Goal: Information Seeking & Learning: Learn about a topic

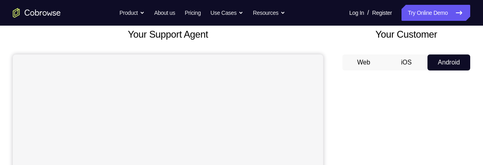
scroll to position [83, 0]
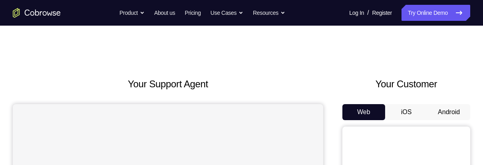
click at [444, 109] on button "Android" at bounding box center [449, 112] width 43 height 16
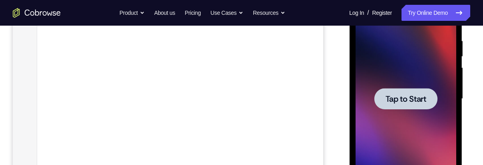
scroll to position [135, 0]
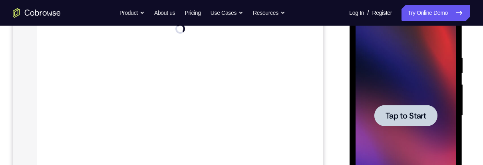
click at [431, 118] on div at bounding box center [405, 115] width 63 height 21
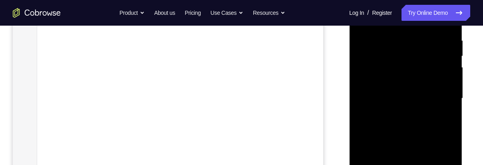
scroll to position [217, 0]
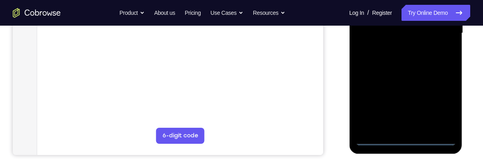
click at [405, 139] on div at bounding box center [405, 33] width 101 height 224
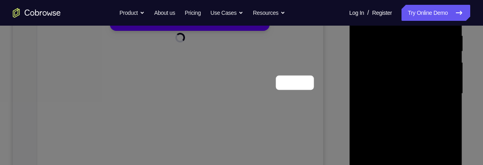
scroll to position [78, 0]
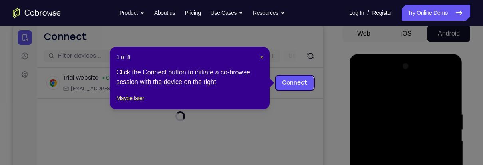
click at [263, 57] on span "×" at bounding box center [261, 57] width 3 height 6
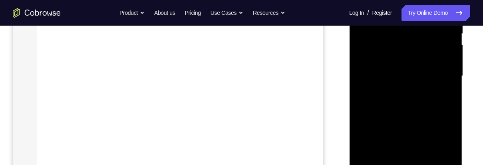
scroll to position [185, 0]
click at [442, 138] on div at bounding box center [405, 66] width 101 height 224
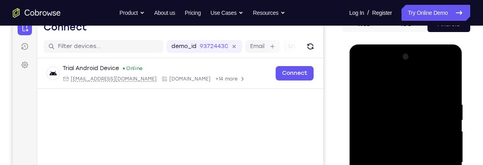
click at [419, 84] on div at bounding box center [405, 162] width 101 height 224
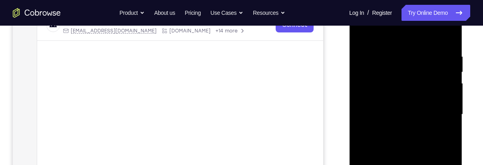
scroll to position [136, 0]
click at [441, 111] on div at bounding box center [405, 114] width 101 height 224
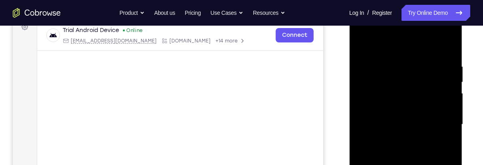
scroll to position [128, 0]
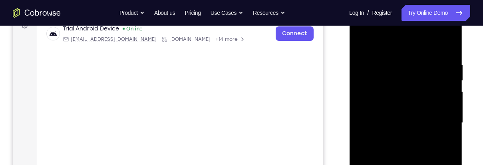
click at [401, 140] on div at bounding box center [405, 123] width 101 height 224
click at [415, 116] on div at bounding box center [405, 123] width 101 height 224
click at [422, 105] on div at bounding box center [405, 123] width 101 height 224
click at [423, 124] on div at bounding box center [405, 123] width 101 height 224
click at [427, 150] on div at bounding box center [405, 123] width 101 height 224
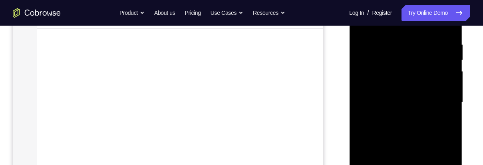
scroll to position [149, 0]
click at [414, 122] on div at bounding box center [405, 101] width 101 height 224
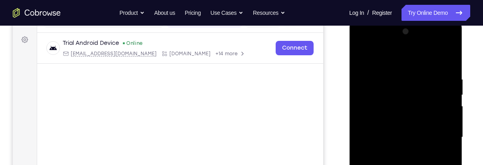
scroll to position [112, 0]
click at [447, 68] on div at bounding box center [405, 138] width 101 height 224
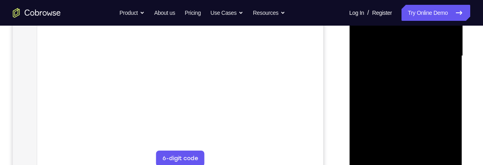
scroll to position [196, 0]
click at [427, 147] on div at bounding box center [405, 55] width 101 height 224
click at [426, 96] on div at bounding box center [405, 55] width 101 height 224
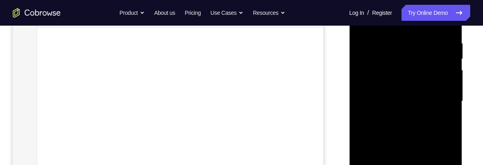
scroll to position [148, 0]
click at [431, 109] on div at bounding box center [405, 102] width 101 height 224
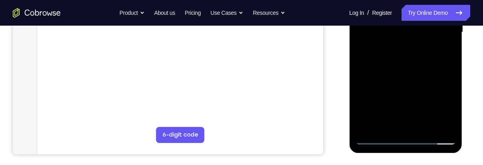
scroll to position [218, 0]
click at [399, 120] on div at bounding box center [405, 32] width 101 height 224
click at [445, 53] on div at bounding box center [405, 32] width 101 height 224
click at [449, 106] on div at bounding box center [405, 32] width 101 height 224
click at [451, 105] on div at bounding box center [405, 32] width 101 height 224
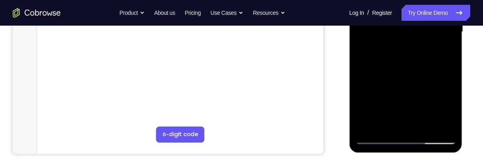
click at [451, 106] on div at bounding box center [405, 32] width 101 height 224
click at [448, 108] on div at bounding box center [405, 32] width 101 height 224
click at [443, 52] on div at bounding box center [405, 32] width 101 height 224
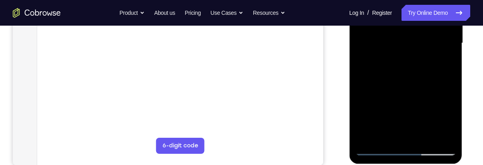
scroll to position [206, 0]
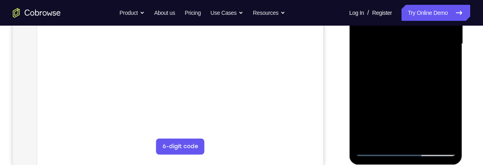
click at [381, 148] on div at bounding box center [405, 44] width 101 height 224
click at [379, 150] on div at bounding box center [405, 44] width 101 height 224
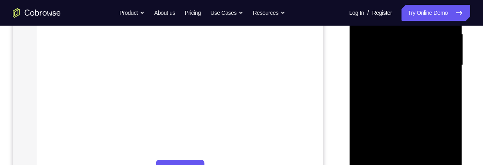
scroll to position [181, 0]
click at [425, 66] on div at bounding box center [405, 70] width 101 height 224
click at [423, 113] on div at bounding box center [405, 70] width 101 height 224
click at [441, 115] on div at bounding box center [405, 70] width 101 height 224
click at [375, 87] on div at bounding box center [405, 70] width 101 height 224
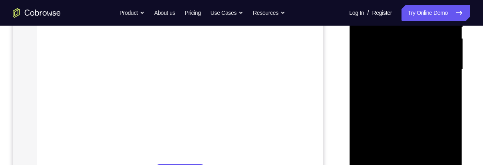
click at [379, 88] on div at bounding box center [405, 70] width 101 height 224
click at [445, 146] on div at bounding box center [405, 70] width 101 height 224
click at [448, 145] on div at bounding box center [405, 70] width 101 height 224
click at [420, 91] on div at bounding box center [405, 70] width 101 height 224
click at [445, 88] on div at bounding box center [405, 70] width 101 height 224
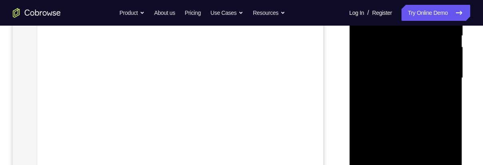
scroll to position [171, 0]
click at [387, 71] on div at bounding box center [405, 79] width 101 height 224
click at [404, 111] on div at bounding box center [405, 79] width 101 height 224
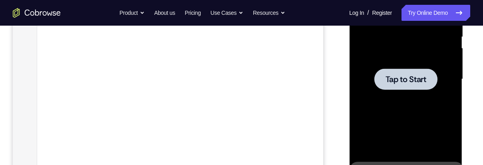
click at [421, 88] on div at bounding box center [405, 78] width 63 height 21
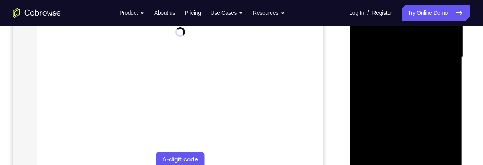
scroll to position [217, 0]
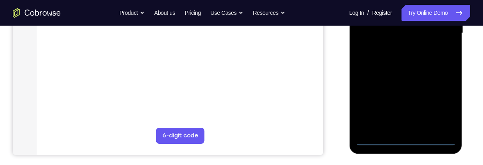
click at [409, 142] on div at bounding box center [405, 33] width 101 height 224
click at [436, 107] on div at bounding box center [405, 33] width 101 height 224
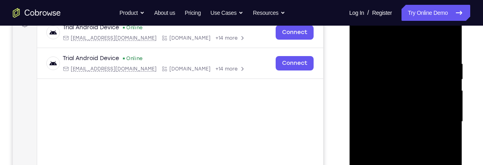
scroll to position [110, 0]
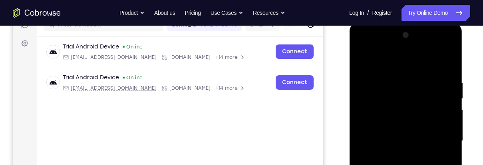
click at [425, 66] on div at bounding box center [405, 141] width 101 height 224
click at [437, 139] on div at bounding box center [405, 141] width 101 height 224
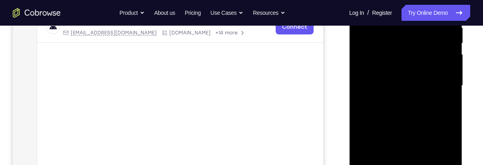
scroll to position [165, 0]
click at [395, 102] on div at bounding box center [405, 85] width 101 height 224
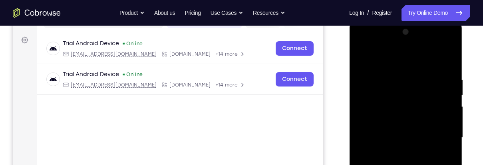
scroll to position [112, 0]
click at [423, 133] on div at bounding box center [405, 138] width 101 height 224
click at [411, 120] on div at bounding box center [405, 138] width 101 height 224
click at [421, 140] on div at bounding box center [405, 138] width 101 height 224
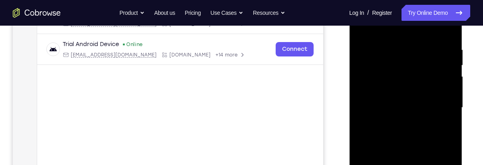
scroll to position [148, 0]
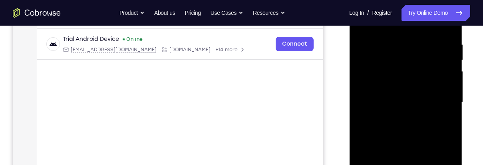
click at [440, 133] on div at bounding box center [405, 102] width 101 height 224
click at [415, 126] on div at bounding box center [405, 102] width 101 height 224
click at [433, 129] on div at bounding box center [405, 102] width 101 height 224
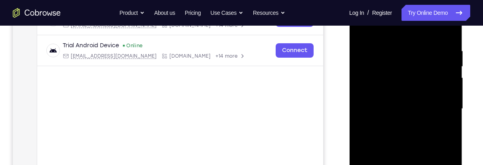
scroll to position [136, 0]
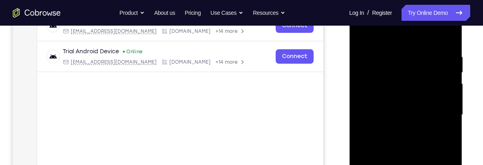
click at [449, 48] on div at bounding box center [405, 115] width 101 height 224
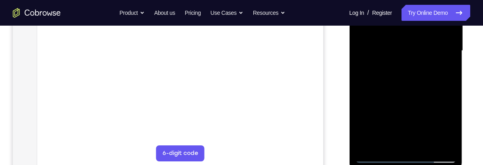
scroll to position [201, 0]
click at [429, 142] on div at bounding box center [405, 50] width 101 height 224
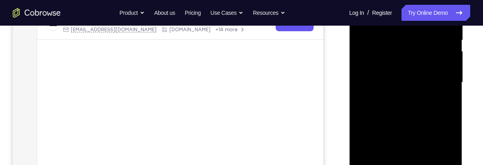
scroll to position [168, 0]
click at [428, 124] on div at bounding box center [405, 83] width 101 height 224
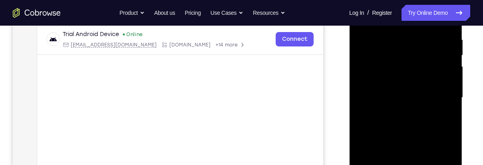
scroll to position [147, 0]
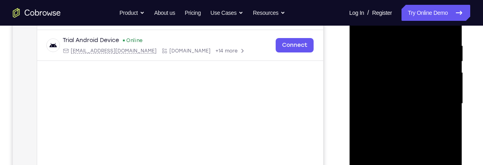
click at [428, 81] on div at bounding box center [405, 104] width 101 height 224
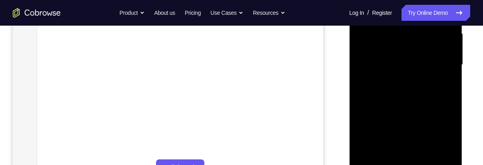
scroll to position [186, 0]
click at [387, 97] on div at bounding box center [405, 64] width 101 height 224
click at [403, 97] on div at bounding box center [405, 64] width 101 height 224
click at [446, 86] on div at bounding box center [405, 64] width 101 height 224
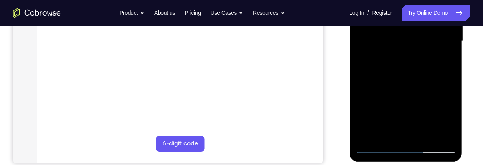
scroll to position [210, 0]
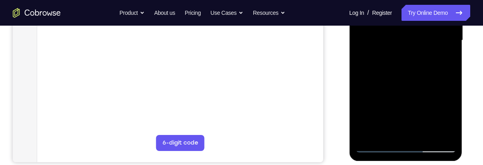
click at [381, 144] on div at bounding box center [405, 40] width 101 height 224
click at [379, 147] on div at bounding box center [405, 40] width 101 height 224
click at [423, 56] on div at bounding box center [405, 40] width 101 height 224
click at [384, 116] on div at bounding box center [405, 40] width 101 height 224
click at [399, 115] on div at bounding box center [405, 40] width 101 height 224
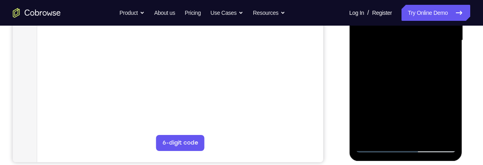
click at [446, 117] on div at bounding box center [405, 40] width 101 height 224
click at [447, 118] on div at bounding box center [405, 40] width 101 height 224
click at [445, 60] on div at bounding box center [405, 40] width 101 height 224
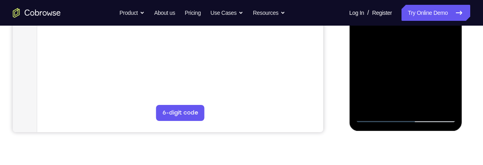
scroll to position [241, 0]
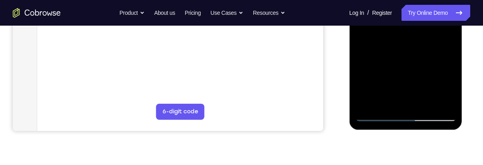
click at [379, 114] on div at bounding box center [405, 9] width 101 height 224
click at [380, 117] on div at bounding box center [405, 9] width 101 height 224
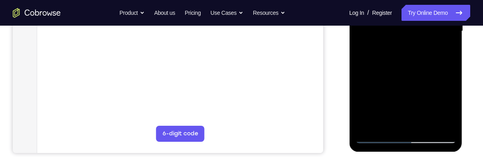
scroll to position [223, 0]
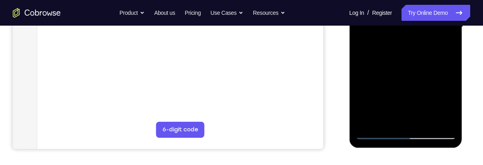
click at [378, 135] on div at bounding box center [405, 27] width 101 height 224
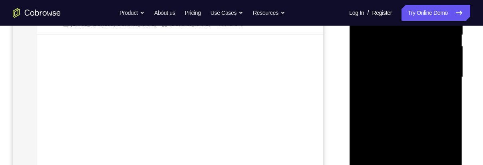
scroll to position [175, 0]
click at [449, 66] on div at bounding box center [405, 76] width 101 height 224
click at [448, 57] on div at bounding box center [405, 76] width 101 height 224
click at [452, 57] on div at bounding box center [405, 76] width 101 height 224
click at [454, 60] on div at bounding box center [405, 76] width 101 height 224
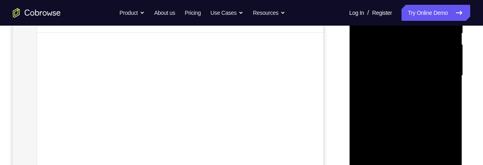
click at [453, 58] on div at bounding box center [405, 76] width 101 height 224
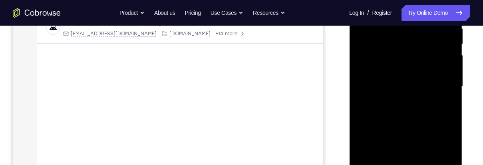
scroll to position [151, 0]
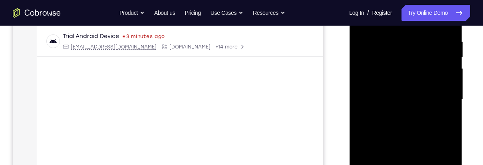
click at [359, 85] on div at bounding box center [405, 100] width 101 height 224
click at [447, 86] on div at bounding box center [405, 100] width 101 height 224
click at [447, 85] on div at bounding box center [405, 100] width 101 height 224
click at [451, 80] on div at bounding box center [405, 100] width 101 height 224
click at [451, 81] on div at bounding box center [405, 100] width 101 height 224
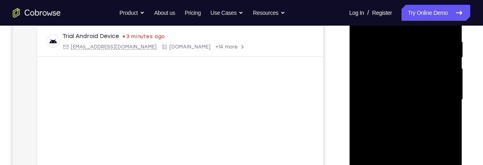
click at [453, 84] on div at bounding box center [405, 100] width 101 height 224
click at [449, 81] on div at bounding box center [405, 100] width 101 height 224
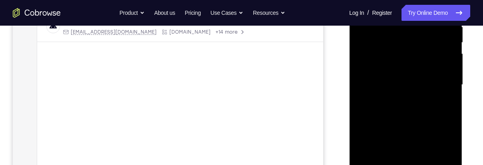
scroll to position [193, 0]
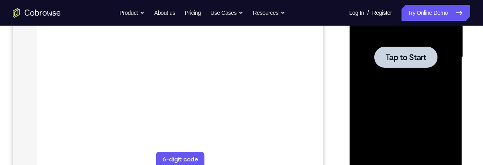
click at [402, 59] on span "Tap to Start" at bounding box center [405, 57] width 41 height 8
click at [427, 56] on div at bounding box center [405, 56] width 63 height 21
click at [395, 66] on div at bounding box center [405, 56] width 63 height 21
click at [412, 65] on div at bounding box center [405, 56] width 63 height 21
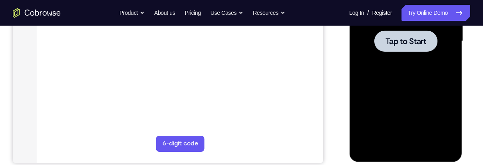
click at [471, 38] on div "Your Support Agent Your Customer Web iOS Android Next Steps We’d be happy to gi…" at bounding box center [241, 79] width 483 height 527
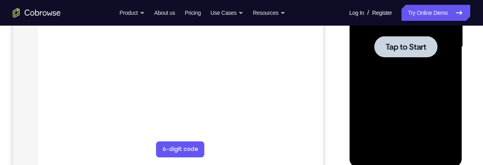
click at [470, 52] on div at bounding box center [407, 46] width 128 height 246
click at [482, 108] on div "Your Support Agent Your Customer Web iOS Android Next Steps We’d be happy to gi…" at bounding box center [241, 85] width 483 height 527
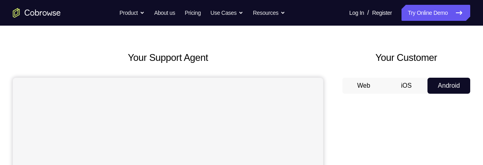
scroll to position [26, 0]
click at [409, 88] on button "iOS" at bounding box center [406, 86] width 43 height 16
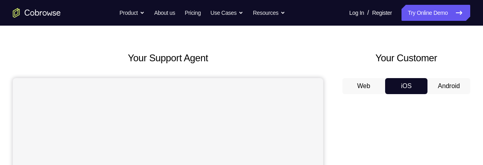
click at [371, 85] on button "Web" at bounding box center [364, 86] width 43 height 16
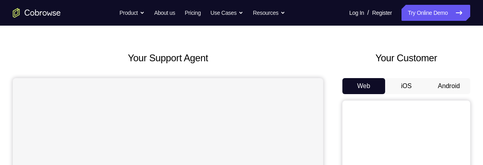
click at [441, 85] on button "Android" at bounding box center [449, 86] width 43 height 16
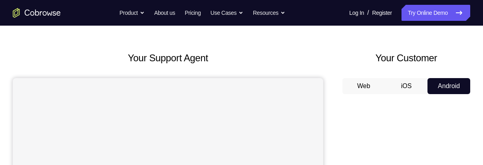
click at [457, 82] on button "Android" at bounding box center [449, 86] width 43 height 16
click at [403, 85] on button "iOS" at bounding box center [406, 86] width 43 height 16
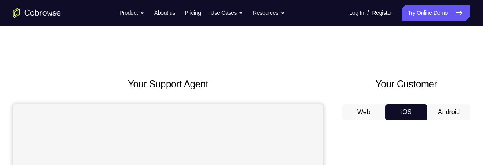
scroll to position [0, 0]
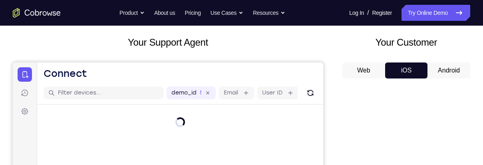
click at [447, 72] on button "Android" at bounding box center [449, 70] width 43 height 16
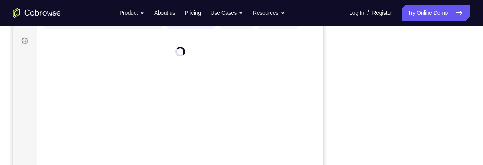
scroll to position [112, 0]
